Goal: Task Accomplishment & Management: Manage account settings

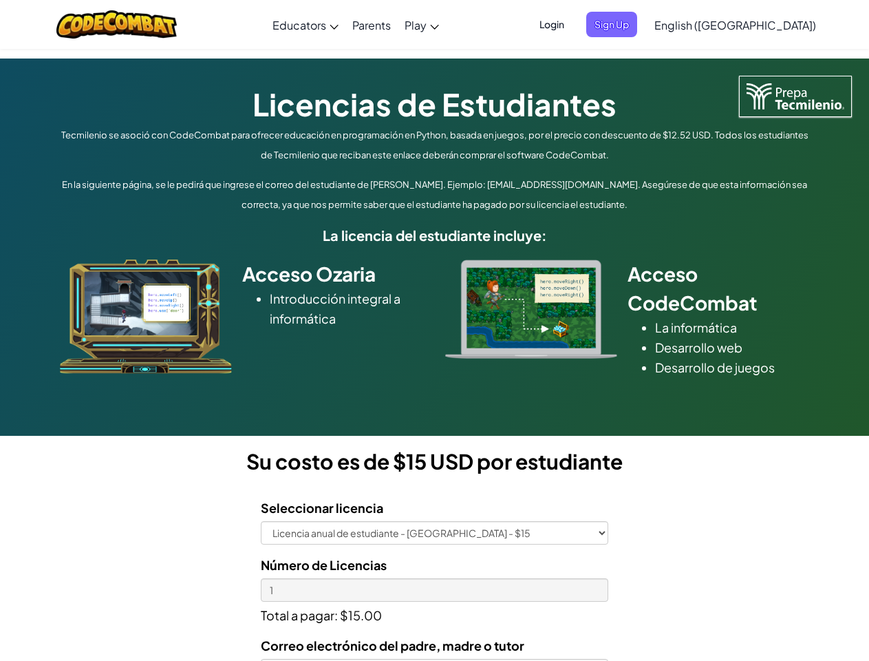
click at [435, 330] on div at bounding box center [531, 309] width 193 height 99
click at [573, 24] on span "Login" at bounding box center [551, 24] width 41 height 25
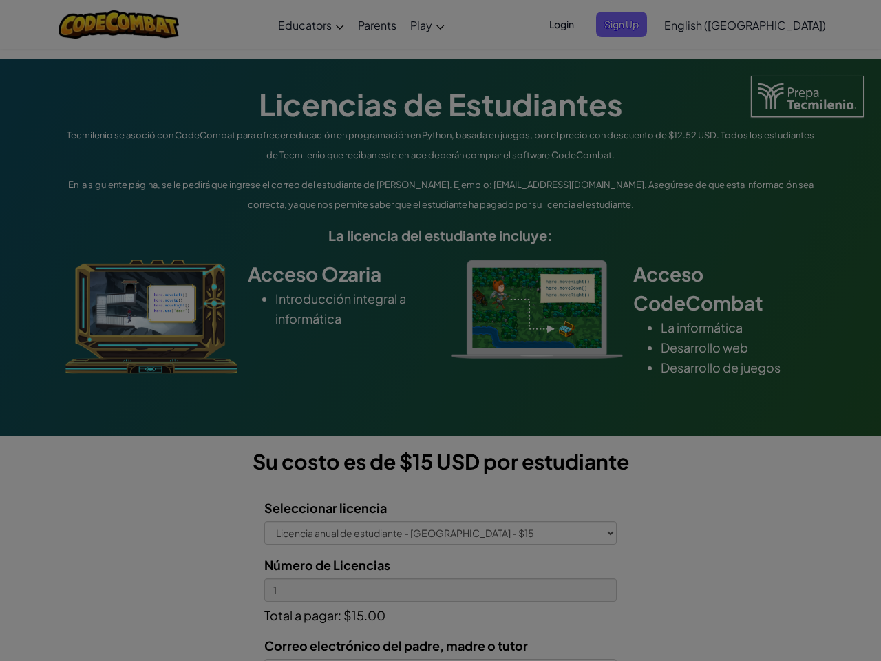
click at [0, 0] on input "Email or Username :" at bounding box center [0, 0] width 0 height 0
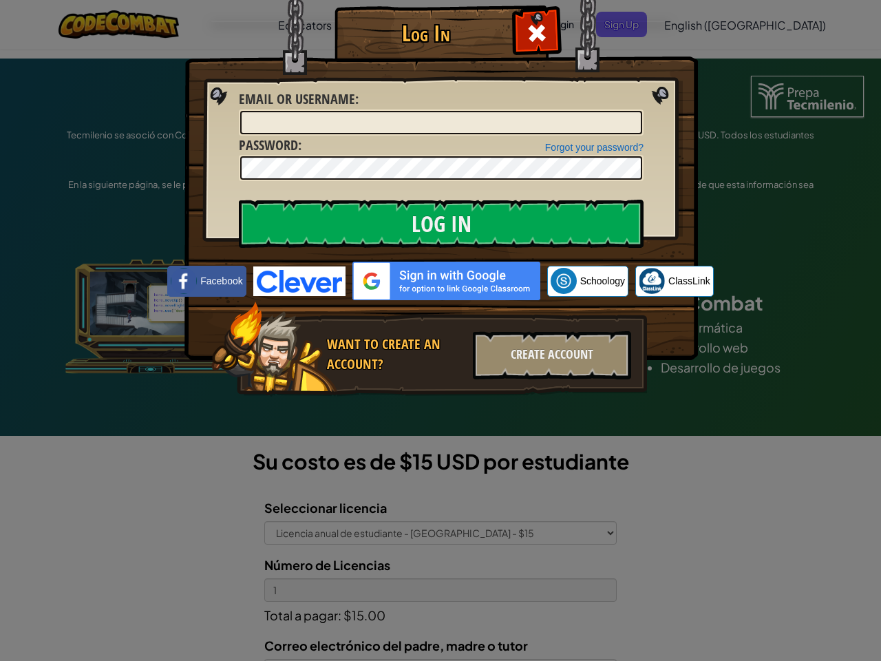
click at [696, 24] on div "Log In Unknown Error Email or Username : Forgot your password? Password : Log I…" at bounding box center [440, 330] width 881 height 661
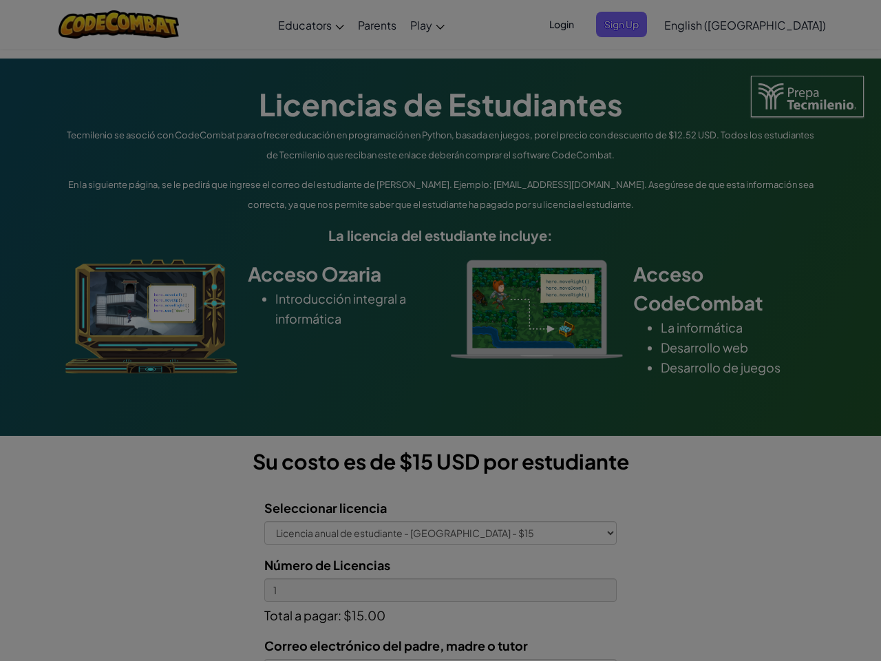
click at [696, 24] on div "Log In Unknown Error Email or Username : Forgot your password? Password : Log I…" at bounding box center [440, 330] width 881 height 661
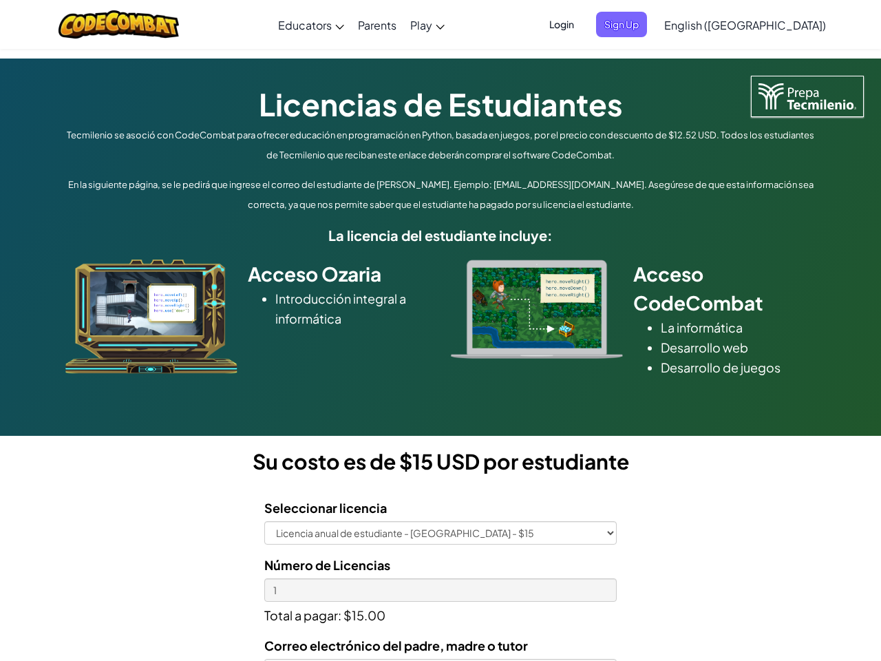
click at [770, 25] on div at bounding box center [440, 330] width 881 height 661
